Goal: Task Accomplishment & Management: Use online tool/utility

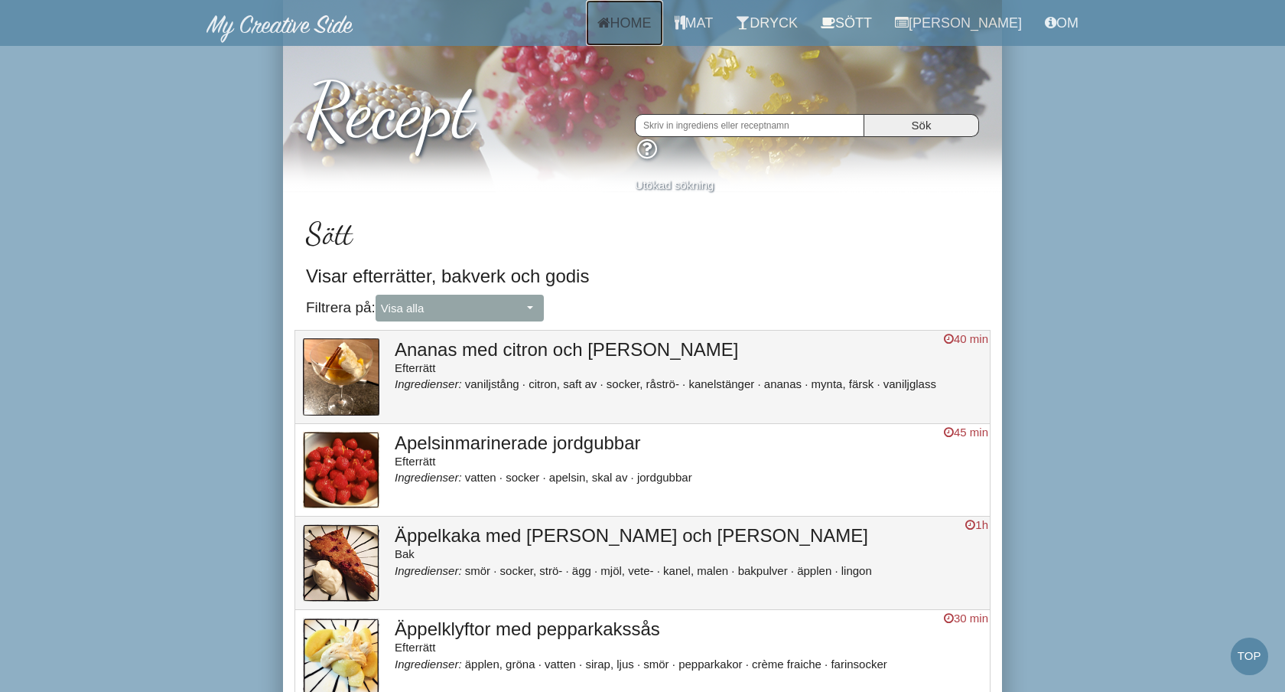
click at [640, 26] on link "Home" at bounding box center [624, 23] width 77 height 46
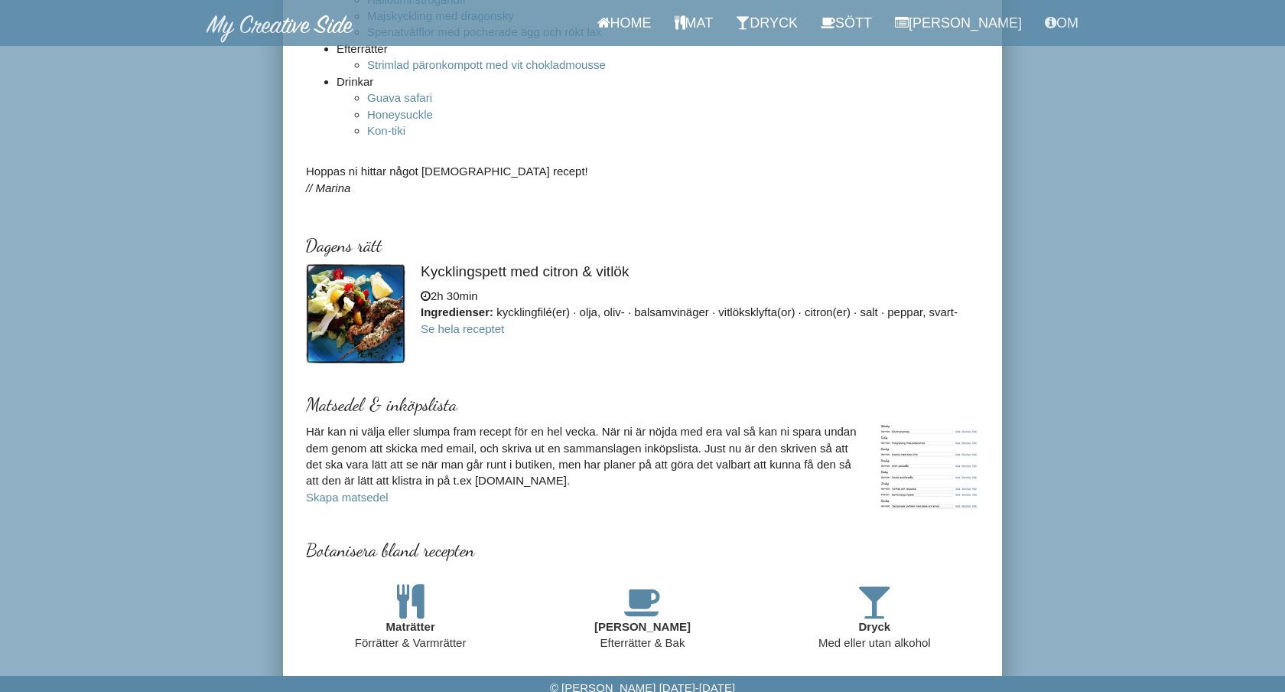
scroll to position [457, 0]
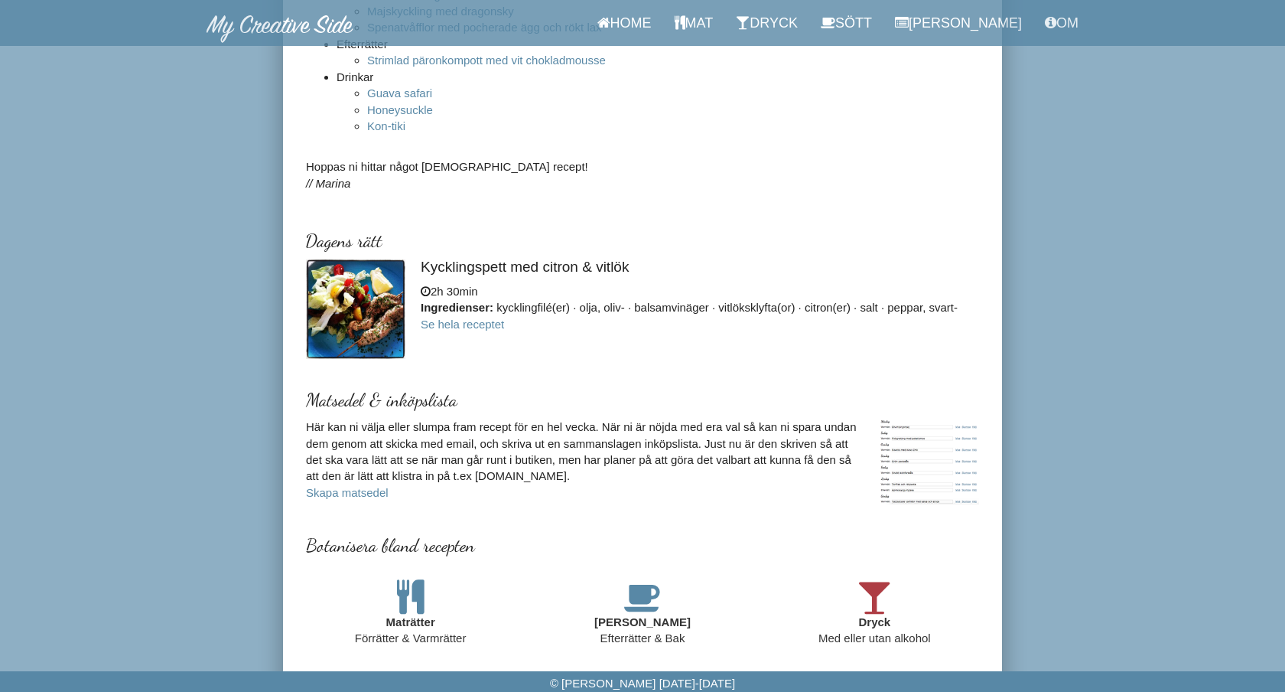
click at [881, 587] on icon at bounding box center [875, 596] width 34 height 34
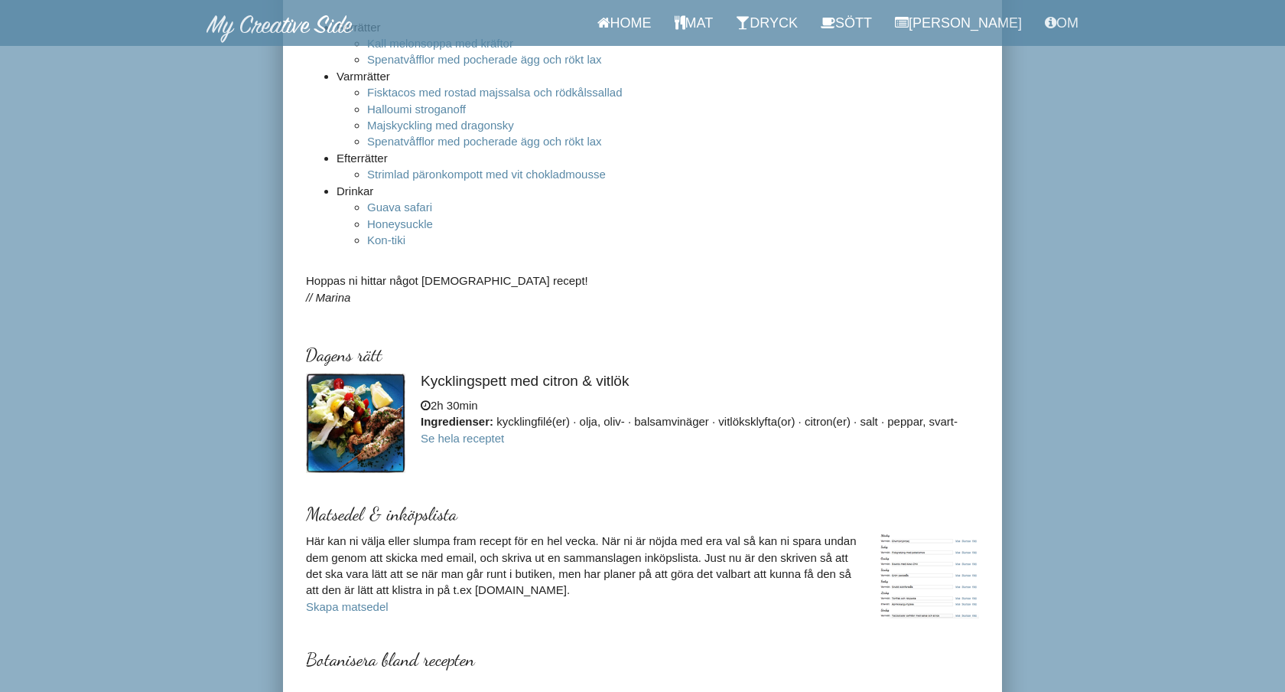
scroll to position [342, 0]
click at [488, 446] on link "Se hela receptet" at bounding box center [462, 439] width 83 height 13
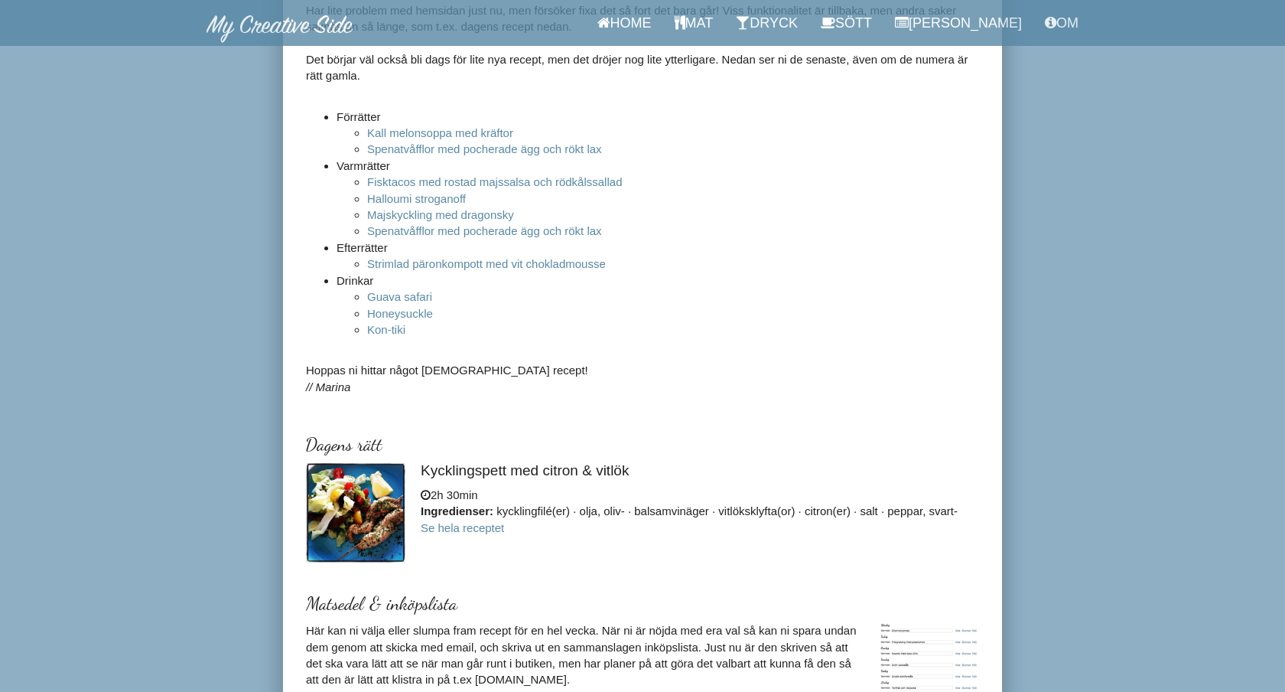
scroll to position [256, 0]
click at [504, 532] on link "Se hela receptet" at bounding box center [462, 525] width 83 height 13
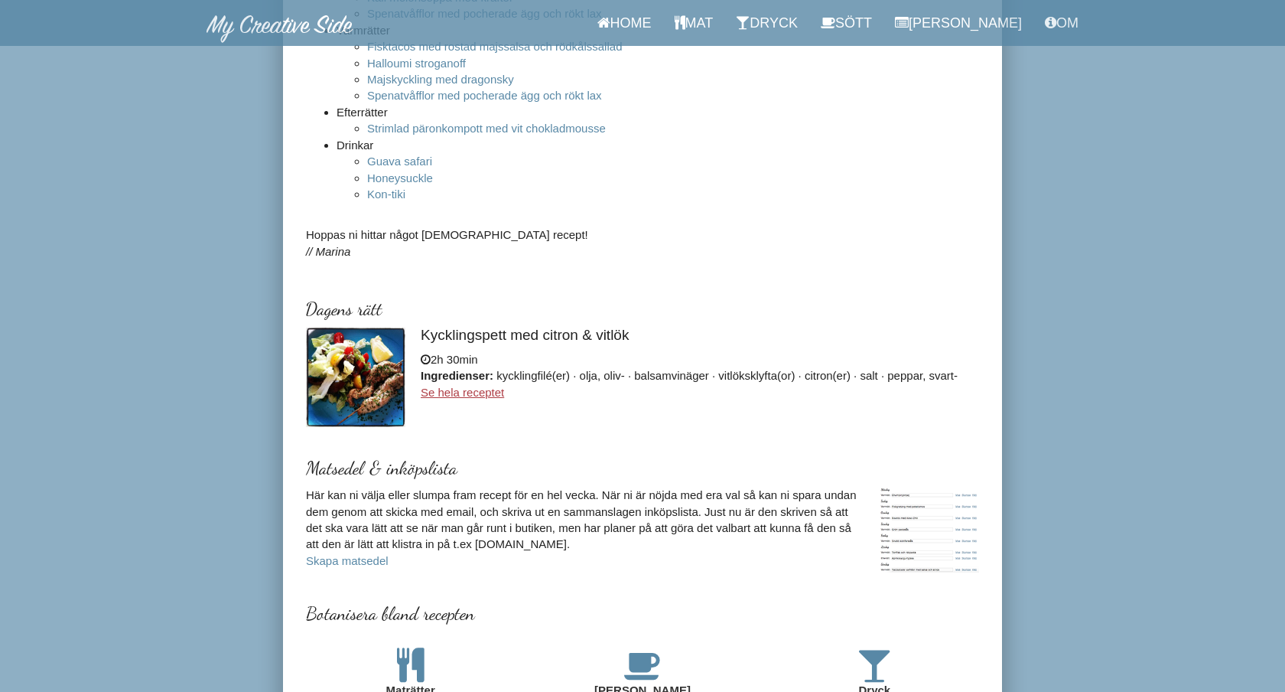
scroll to position [457, 0]
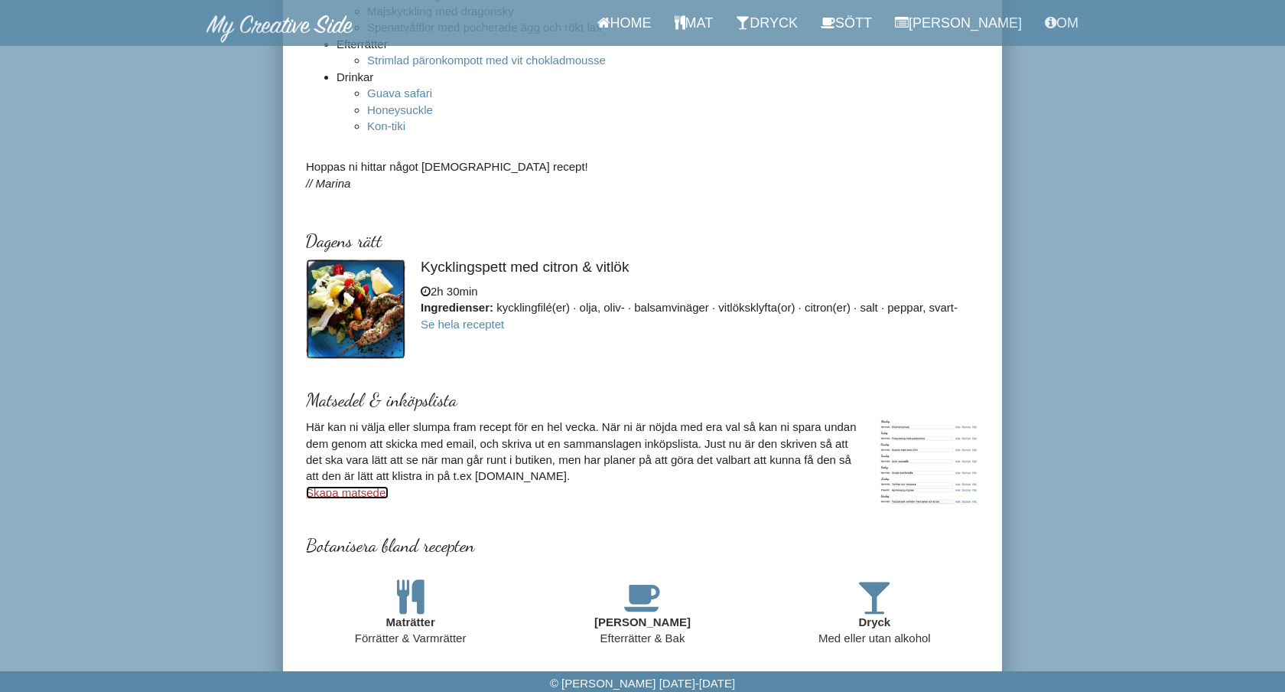
click at [369, 497] on link "Skapa matsedel" at bounding box center [347, 492] width 83 height 13
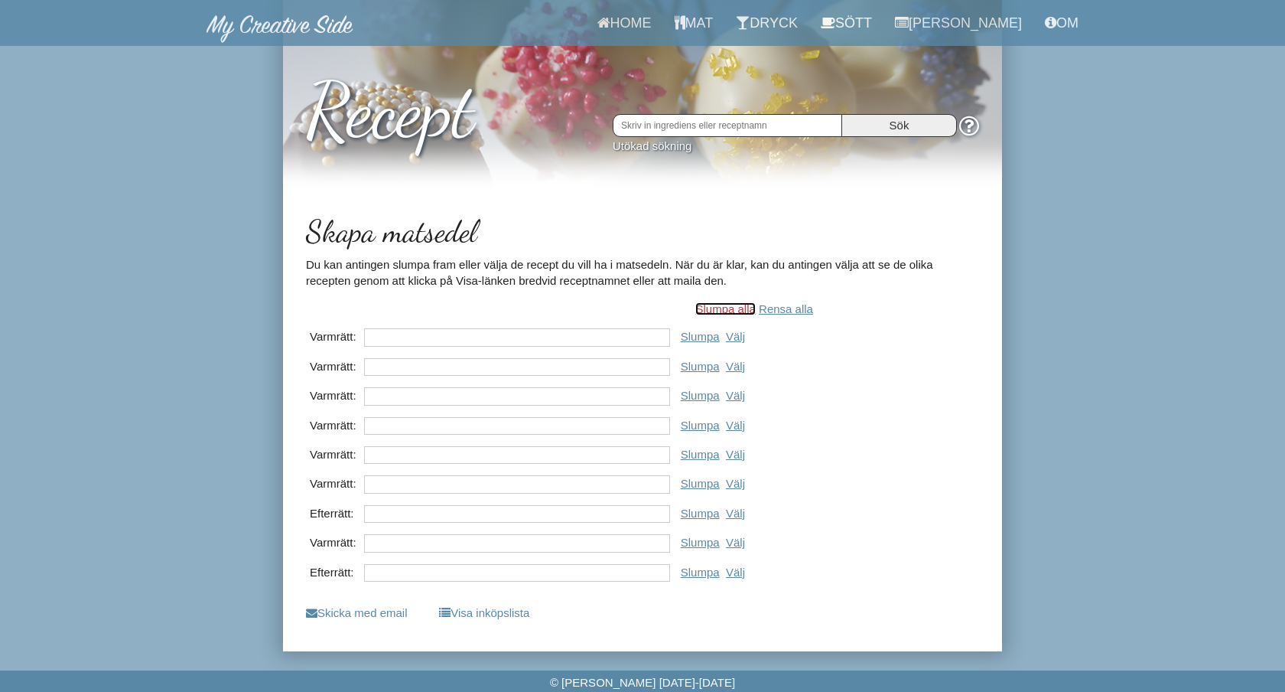
click at [750, 312] on link "Slumpa alla" at bounding box center [725, 308] width 60 height 13
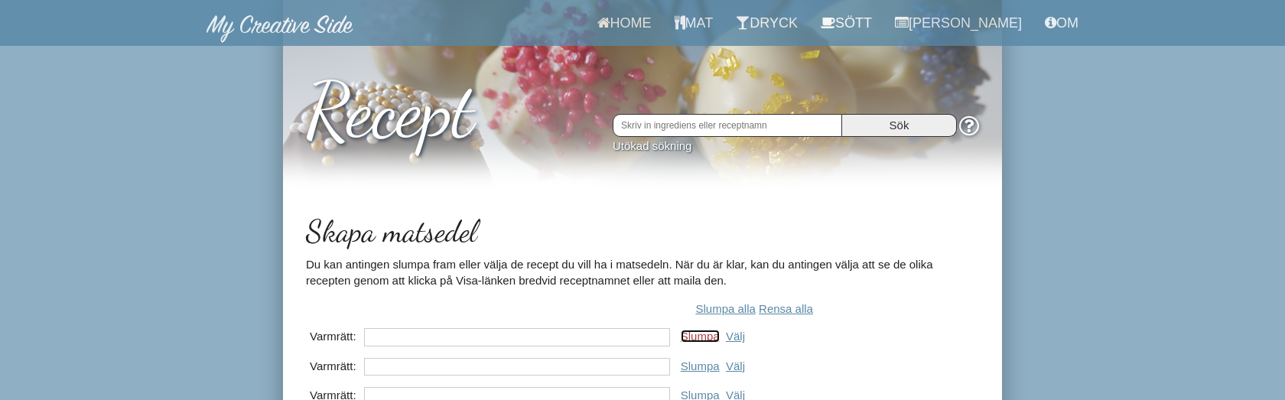
click at [707, 343] on link "Slumpa" at bounding box center [700, 336] width 39 height 13
click at [708, 363] on link "Slumpa" at bounding box center [700, 366] width 39 height 13
